Goal: Navigation & Orientation: Find specific page/section

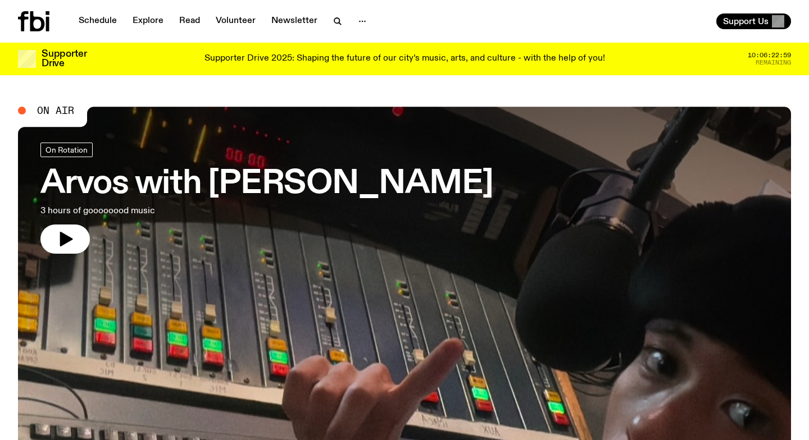
click at [532, 60] on p "Supporter Drive 2025: Shaping the future of our city’s music, arts, and culture…" at bounding box center [404, 59] width 400 height 10
click at [297, 52] on div "Supporter Drive 2025: Shaping the future of our city’s music, arts, and culture…" at bounding box center [404, 58] width 611 height 19
click at [150, 24] on link "Explore" at bounding box center [148, 21] width 44 height 16
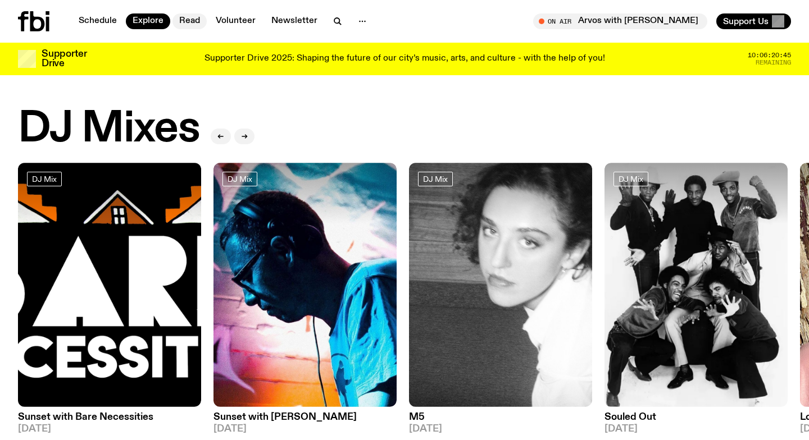
click at [196, 21] on link "Read" at bounding box center [189, 21] width 34 height 16
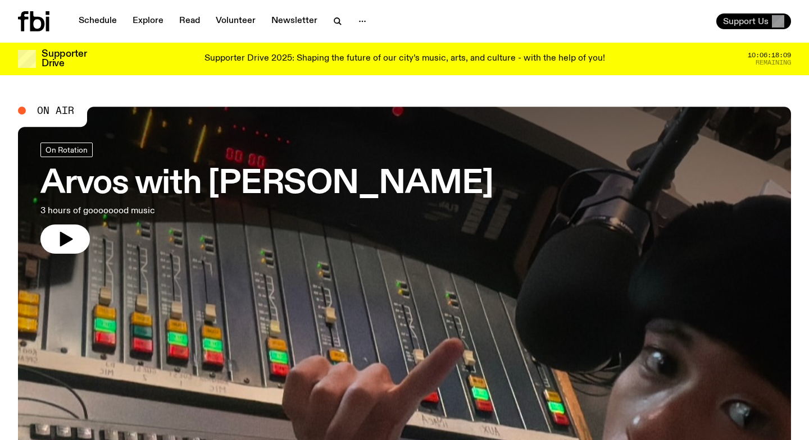
click at [738, 18] on span "Support Us" at bounding box center [745, 21] width 45 height 10
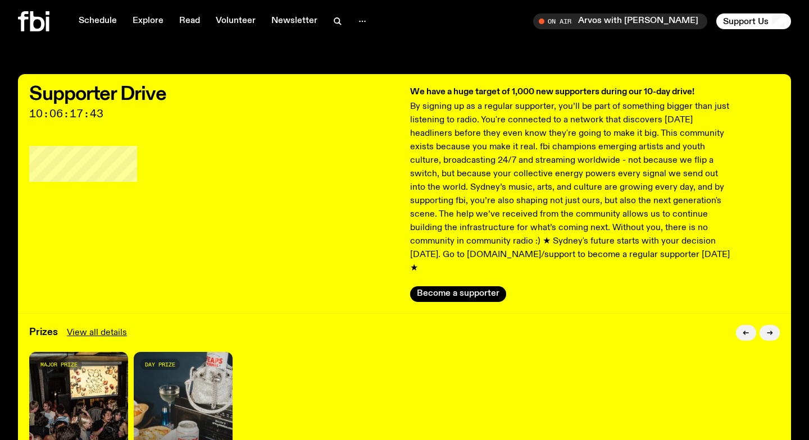
click at [38, 24] on icon at bounding box center [33, 21] width 31 height 20
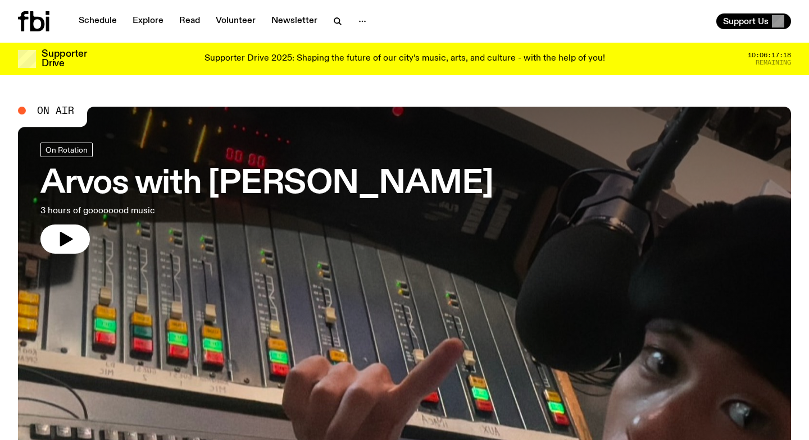
click at [31, 28] on icon at bounding box center [37, 21] width 15 height 20
